Goal: Information Seeking & Learning: Learn about a topic

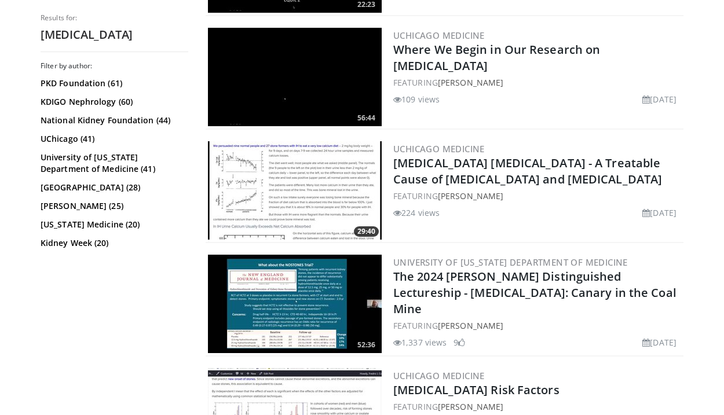
scroll to position [2039, 0]
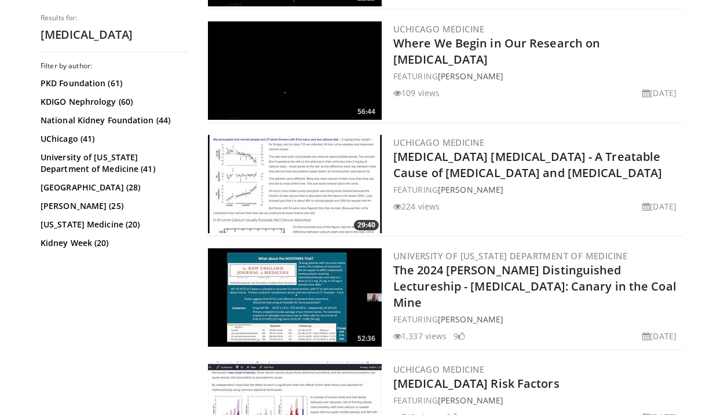
click at [323, 289] on img at bounding box center [295, 297] width 174 height 98
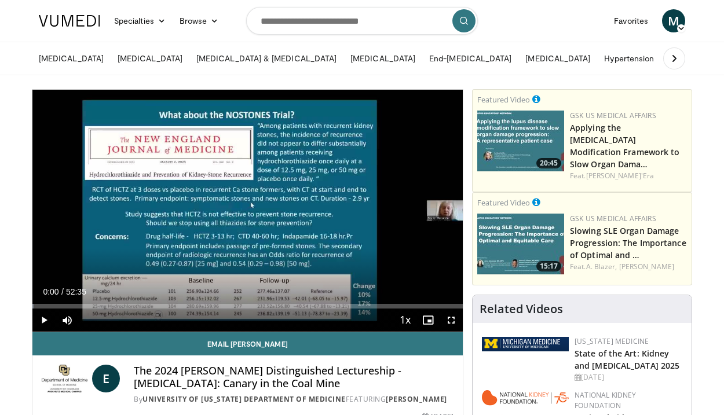
click at [45, 318] on span "Video Player" at bounding box center [43, 320] width 23 height 23
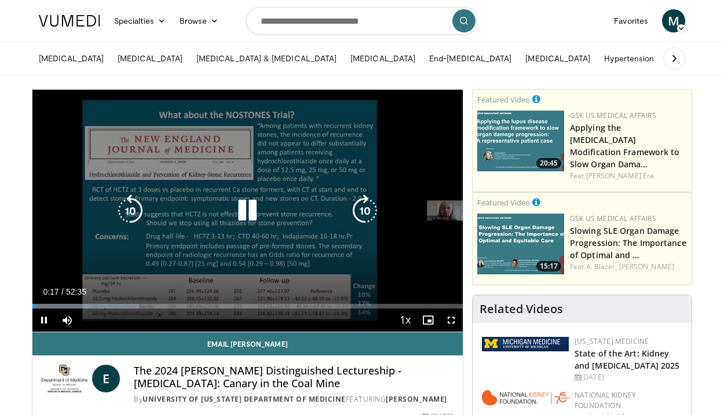
click at [366, 211] on icon "Video Player" at bounding box center [365, 211] width 32 height 32
click at [365, 211] on icon "Video Player" at bounding box center [365, 211] width 32 height 32
click at [364, 211] on icon "Video Player" at bounding box center [365, 211] width 32 height 32
click at [303, 254] on div "30 seconds Tap to unmute" at bounding box center [247, 211] width 430 height 242
click at [239, 210] on icon "Video Player" at bounding box center [247, 211] width 32 height 32
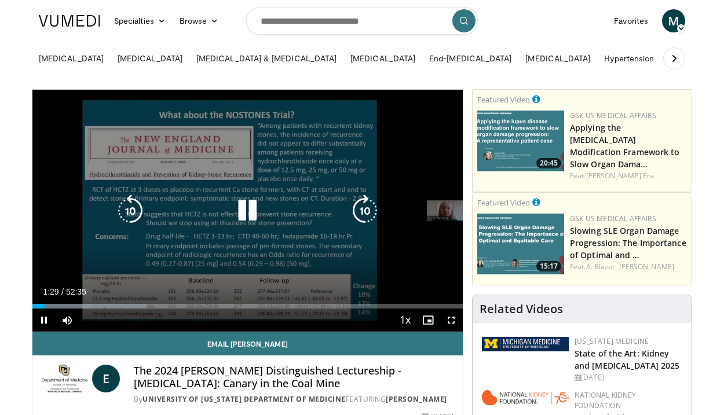
click at [353, 214] on icon "Video Player" at bounding box center [365, 211] width 32 height 32
click at [361, 211] on icon "Video Player" at bounding box center [365, 211] width 32 height 32
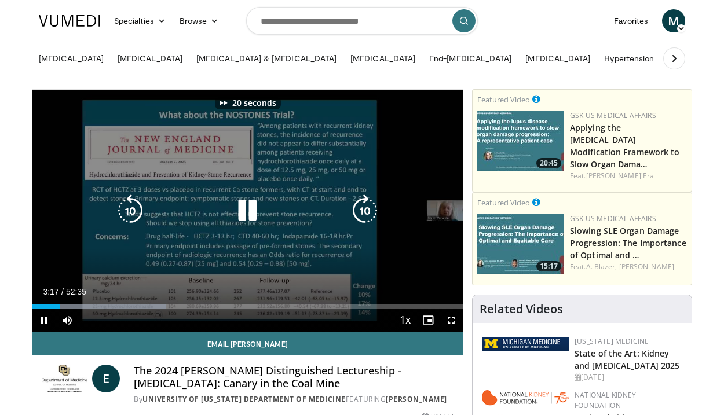
click at [361, 211] on icon "Video Player" at bounding box center [365, 211] width 32 height 32
click at [360, 210] on icon "Video Player" at bounding box center [365, 211] width 32 height 32
click at [362, 211] on icon "Video Player" at bounding box center [365, 211] width 32 height 32
click at [363, 213] on icon "Video Player" at bounding box center [365, 211] width 32 height 32
click at [362, 212] on icon "Video Player" at bounding box center [365, 211] width 32 height 32
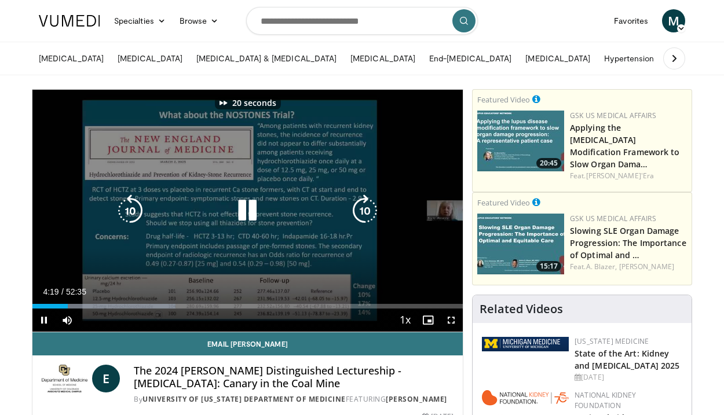
click at [362, 212] on icon "Video Player" at bounding box center [365, 211] width 32 height 32
click at [361, 214] on icon "Video Player" at bounding box center [365, 211] width 32 height 32
click at [360, 214] on icon "Video Player" at bounding box center [365, 211] width 32 height 32
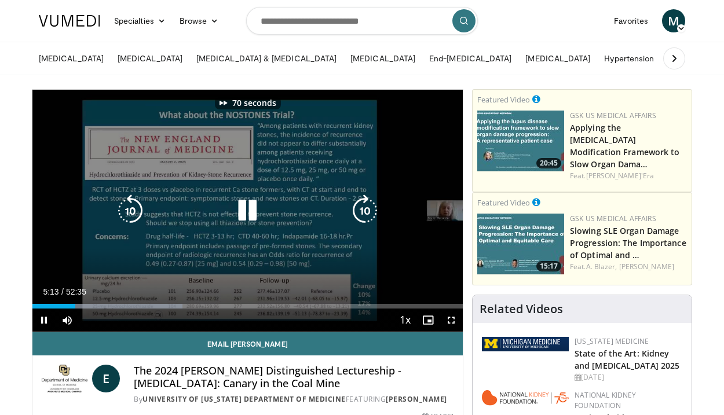
click at [360, 211] on icon "Video Player" at bounding box center [365, 211] width 32 height 32
click at [360, 209] on icon "Video Player" at bounding box center [365, 211] width 32 height 32
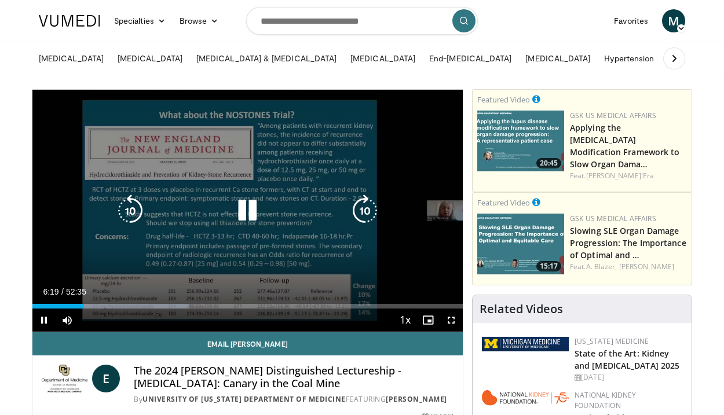
click at [364, 207] on icon "Video Player" at bounding box center [365, 211] width 32 height 32
click at [363, 207] on icon "Video Player" at bounding box center [365, 211] width 32 height 32
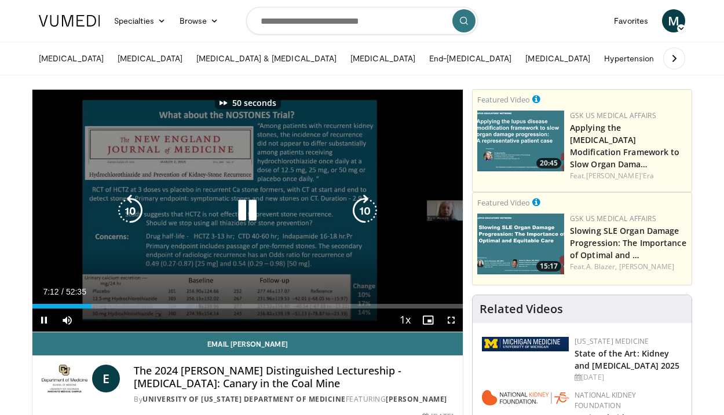
click at [363, 207] on icon "Video Player" at bounding box center [365, 211] width 32 height 32
click at [361, 212] on icon "Video Player" at bounding box center [365, 211] width 32 height 32
click at [364, 211] on icon "Video Player" at bounding box center [365, 211] width 32 height 32
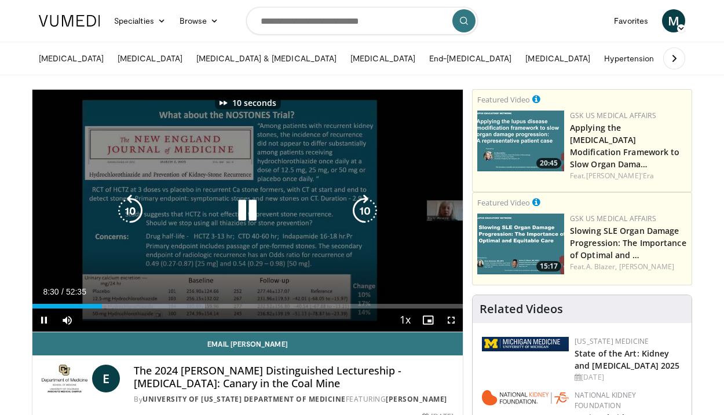
click at [361, 211] on icon "Video Player" at bounding box center [365, 211] width 32 height 32
click at [360, 210] on icon "Video Player" at bounding box center [365, 211] width 32 height 32
click at [364, 215] on icon "Video Player" at bounding box center [365, 211] width 32 height 32
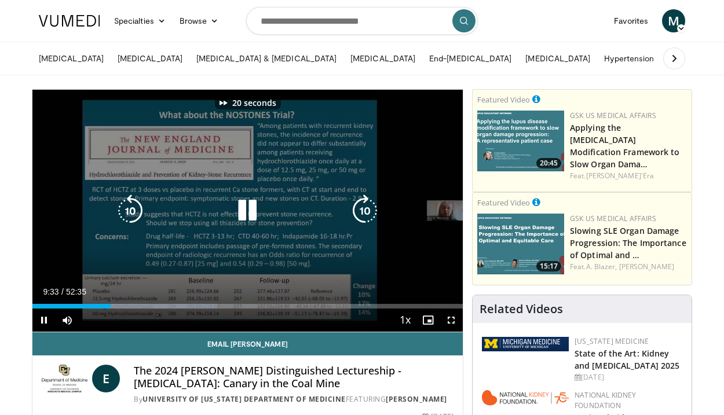
click at [363, 215] on icon "Video Player" at bounding box center [365, 211] width 32 height 32
click at [363, 214] on icon "Video Player" at bounding box center [365, 211] width 32 height 32
click at [364, 205] on icon "Video Player" at bounding box center [365, 211] width 32 height 32
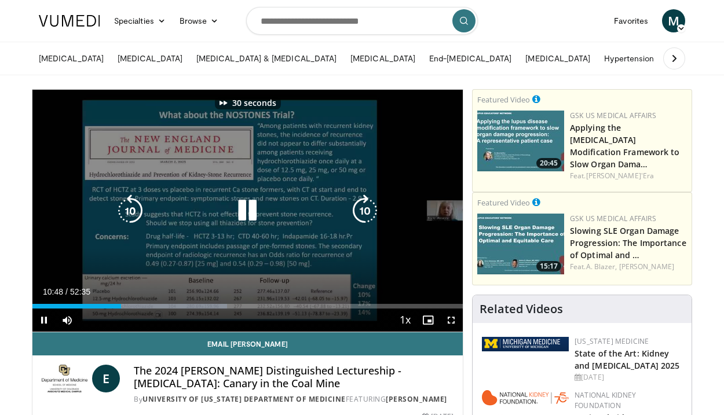
click at [364, 205] on icon "Video Player" at bounding box center [365, 211] width 32 height 32
click at [363, 205] on icon "Video Player" at bounding box center [365, 211] width 32 height 32
click at [181, 173] on div "70 seconds Tap to unmute" at bounding box center [247, 211] width 430 height 242
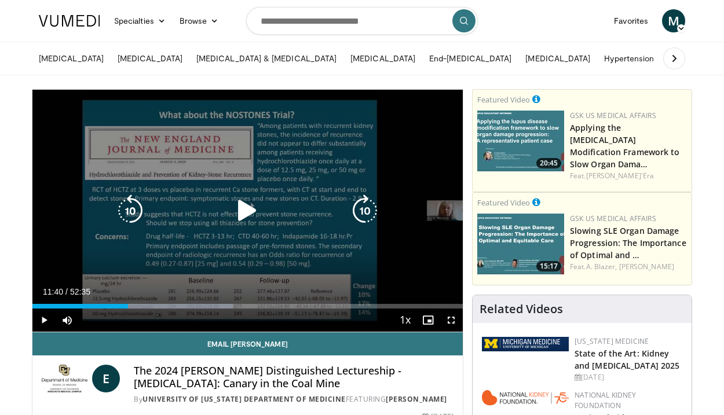
click at [246, 206] on icon "Video Player" at bounding box center [247, 211] width 32 height 32
click at [362, 209] on icon "Video Player" at bounding box center [365, 211] width 32 height 32
click at [361, 209] on icon "Video Player" at bounding box center [365, 211] width 32 height 32
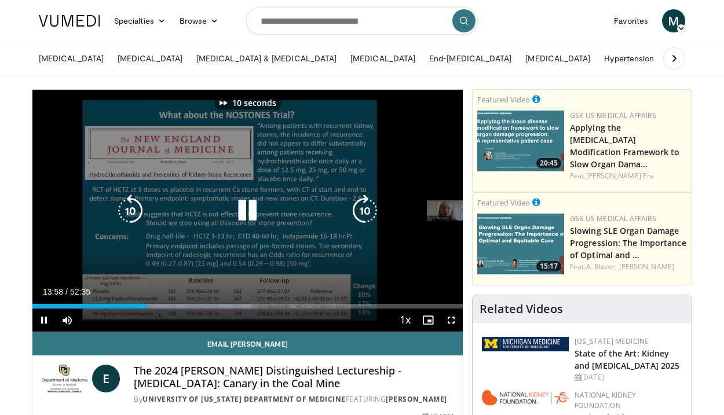
click at [361, 209] on icon "Video Player" at bounding box center [365, 211] width 32 height 32
click at [321, 250] on div "20 seconds Tap to unmute" at bounding box center [247, 211] width 430 height 242
click at [367, 211] on icon "Video Player" at bounding box center [365, 211] width 32 height 32
click at [254, 207] on icon "Video Player" at bounding box center [247, 211] width 32 height 32
click at [368, 215] on icon "Video Player" at bounding box center [365, 211] width 32 height 32
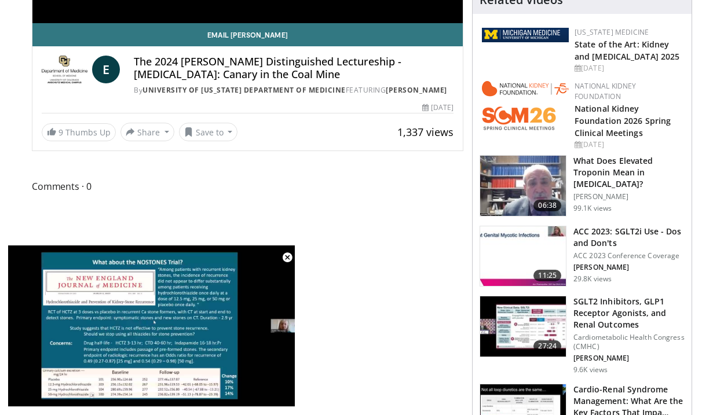
scroll to position [281, 0]
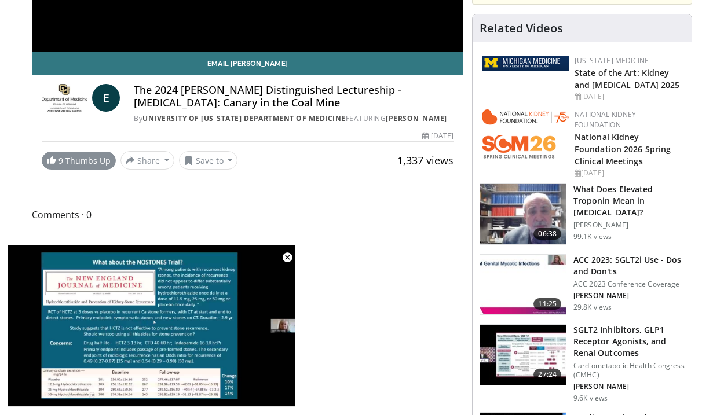
click at [93, 170] on link "9 Thumbs Up" at bounding box center [79, 161] width 74 height 18
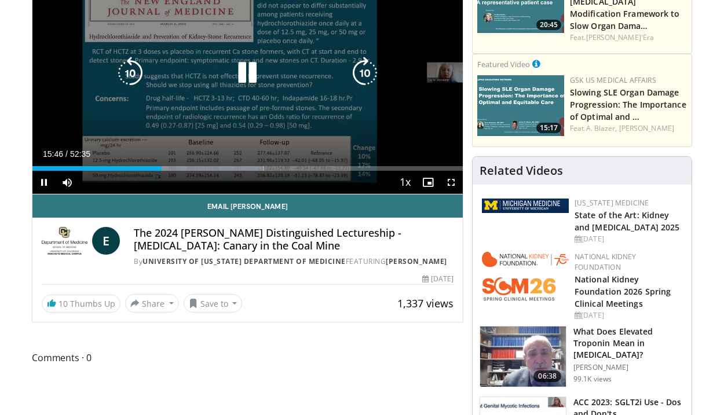
scroll to position [45, 0]
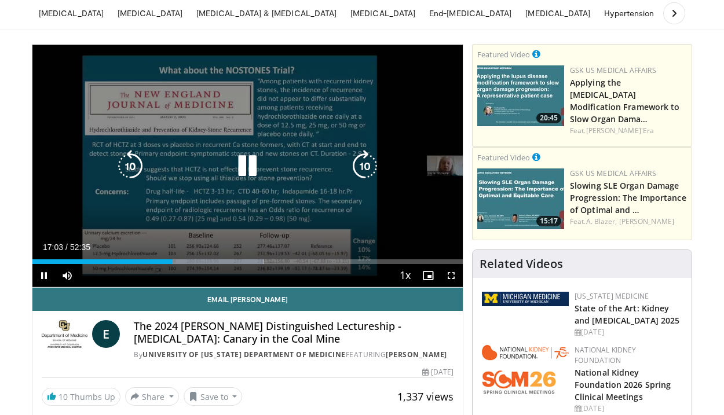
click at [362, 170] on icon "Video Player" at bounding box center [365, 166] width 32 height 32
click at [361, 170] on icon "Video Player" at bounding box center [365, 166] width 32 height 32
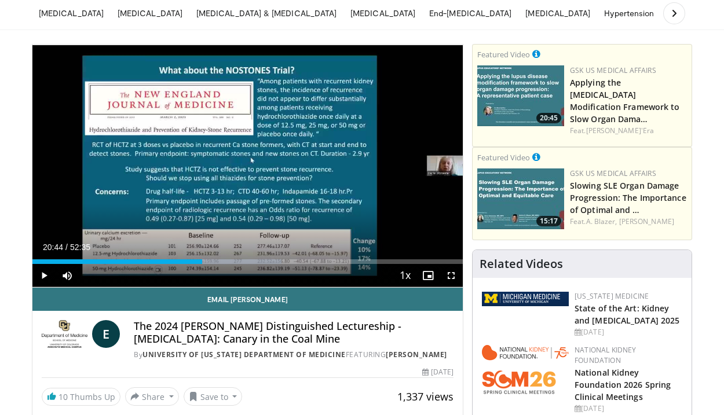
drag, startPoint x: 171, startPoint y: 262, endPoint x: 202, endPoint y: 270, distance: 31.7
click at [202, 270] on div "Current Time 20:44 / Duration 52:35 Play Skip Backward Skip Forward Mute Loaded…" at bounding box center [247, 275] width 430 height 23
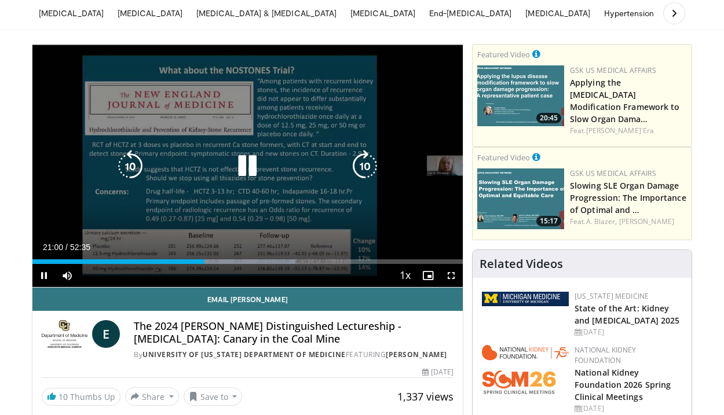
click at [249, 172] on icon "Video Player" at bounding box center [247, 166] width 32 height 32
